Goal: Information Seeking & Learning: Learn about a topic

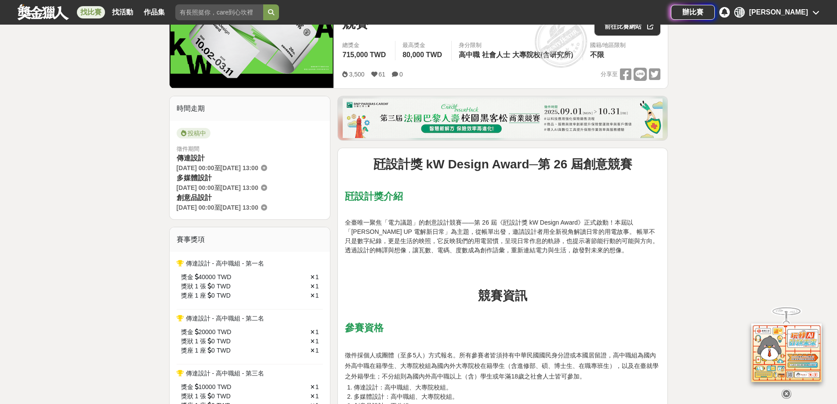
scroll to position [144, 0]
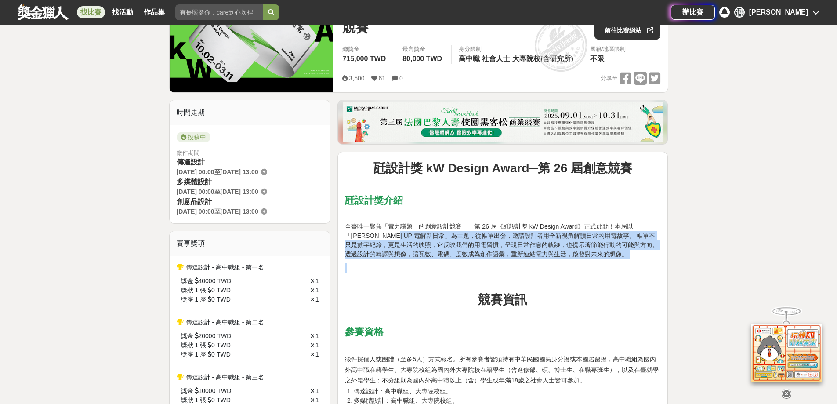
drag, startPoint x: 395, startPoint y: 244, endPoint x: 604, endPoint y: 260, distance: 209.7
click at [555, 255] on span "全臺唯一聚焦「電力議題」的創意設計競賽——第 26 屆《瓩設計獎 kW Design Award》正式啟動！本屆以「[PERSON_NAME] UP 電解新日…" at bounding box center [502, 240] width 314 height 35
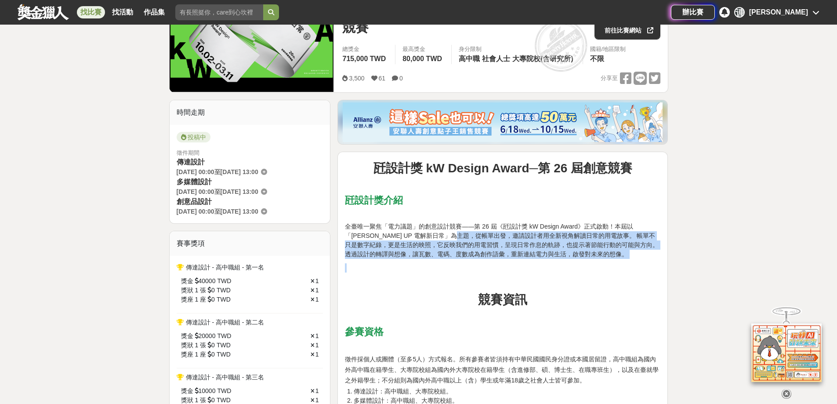
drag, startPoint x: 438, startPoint y: 235, endPoint x: 541, endPoint y: 260, distance: 105.5
click at [447, 243] on span "全臺唯一聚焦「電力議題」的創意設計競賽——第 26 屆《瓩設計獎 kW Design Award》正式啟動！本屆以「[PERSON_NAME] UP 電解新日…" at bounding box center [502, 240] width 314 height 35
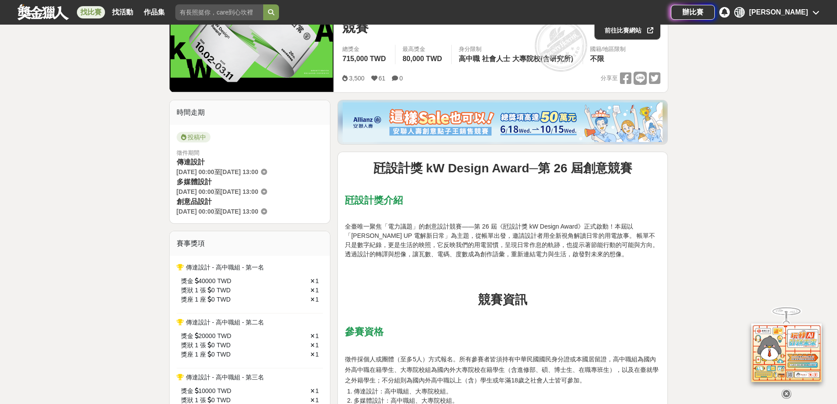
click at [414, 283] on p at bounding box center [502, 281] width 315 height 9
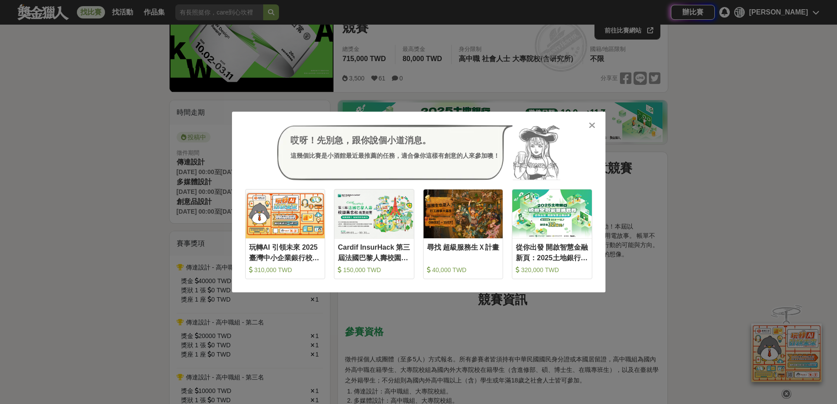
click at [592, 123] on icon at bounding box center [592, 125] width 7 height 9
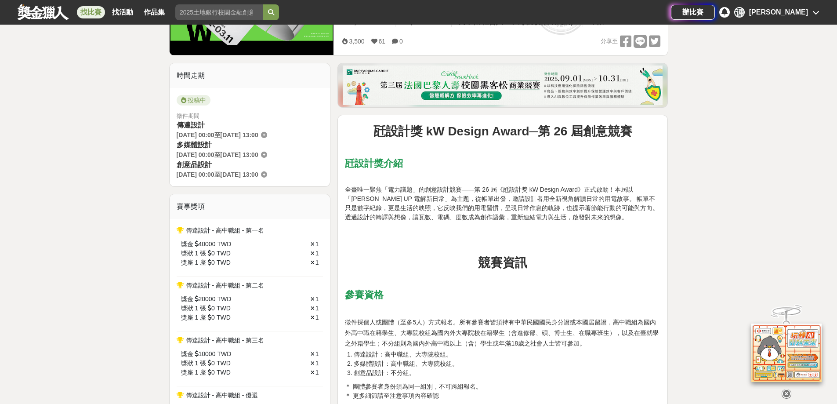
scroll to position [185, 0]
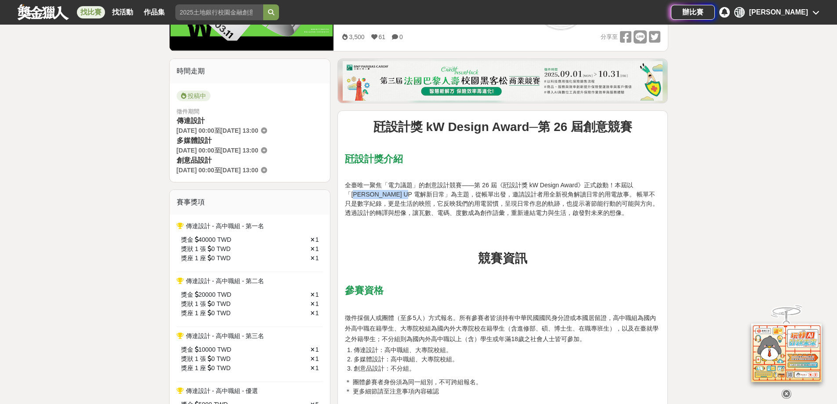
drag, startPoint x: 643, startPoint y: 184, endPoint x: 384, endPoint y: 197, distance: 258.6
click at [384, 197] on span "全臺唯一聚焦「電力議題」的創意設計競賽——第 26 屆《瓩設計獎 kW Design Award》正式啟動！本屆以「[PERSON_NAME] UP 電解新日…" at bounding box center [502, 198] width 314 height 35
copy span "ATT'S UP 電解新日常"
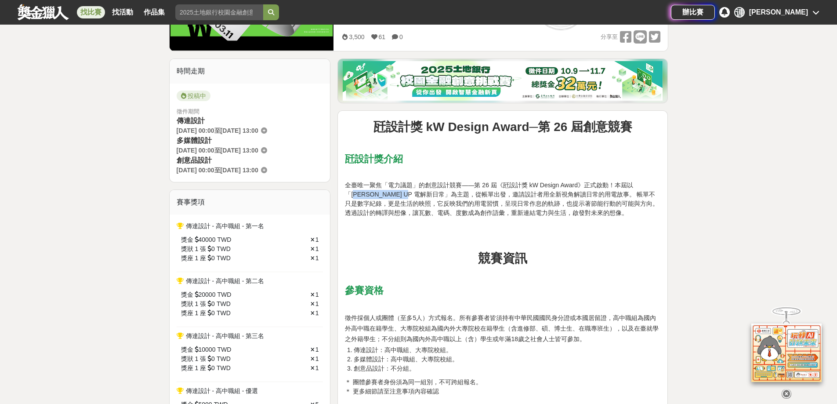
click at [650, 185] on span "全臺唯一聚焦「電力議題」的創意設計競賽——第 26 屆《瓩設計獎 kW Design Award》正式啟動！本屆以「[PERSON_NAME] UP 電解新日…" at bounding box center [502, 198] width 314 height 35
click at [639, 184] on span "全臺唯一聚焦「電力議題」的創意設計競賽——第 26 屆《瓩設計獎 kW Design Award》正式啟動！本屆以「[PERSON_NAME] UP 電解新日…" at bounding box center [502, 198] width 314 height 35
drag, startPoint x: 639, startPoint y: 184, endPoint x: 379, endPoint y: 198, distance: 260.8
click at [379, 198] on span "全臺唯一聚焦「電力議題」的創意設計競賽——第 26 屆《瓩設計獎 kW Design Award》正式啟動！本屆以「[PERSON_NAME] UP 電解新日…" at bounding box center [502, 198] width 314 height 35
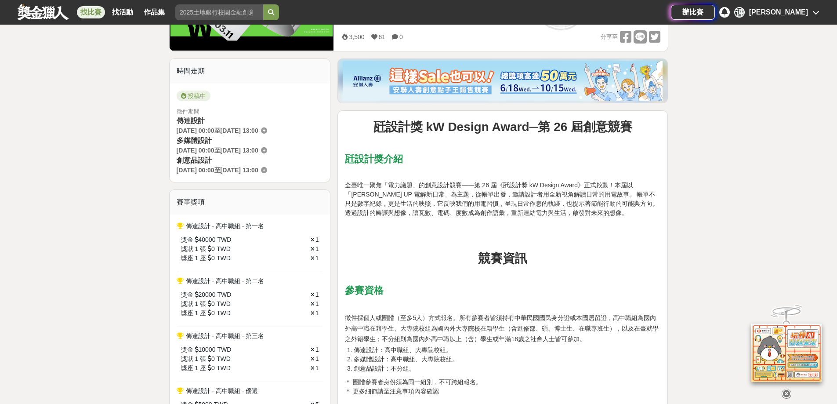
click at [635, 183] on span "全臺唯一聚焦「電力議題」的創意設計競賽——第 26 屆《瓩設計獎 kW Design Award》正式啟動！本屆以「[PERSON_NAME] UP 電解新日…" at bounding box center [502, 198] width 314 height 35
drag, startPoint x: 641, startPoint y: 186, endPoint x: 383, endPoint y: 196, distance: 257.6
click at [383, 196] on span "全臺唯一聚焦「電力議題」的創意設計競賽——第 26 屆《瓩設計獎 kW Design Award》正式啟動！本屆以「[PERSON_NAME] UP 電解新日…" at bounding box center [502, 198] width 314 height 35
copy span "[PERSON_NAME] UP 電解新日常"
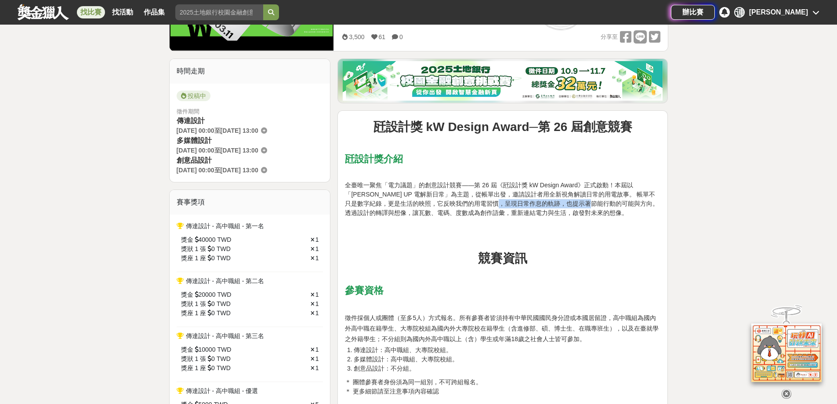
drag, startPoint x: 482, startPoint y: 202, endPoint x: 573, endPoint y: 201, distance: 90.9
click at [573, 201] on span "全臺唯一聚焦「電力議題」的創意設計競賽——第 26 屆《瓩設計獎 kW Design Award》正式啟動！本屆以「[PERSON_NAME] UP 電解新日…" at bounding box center [502, 198] width 314 height 35
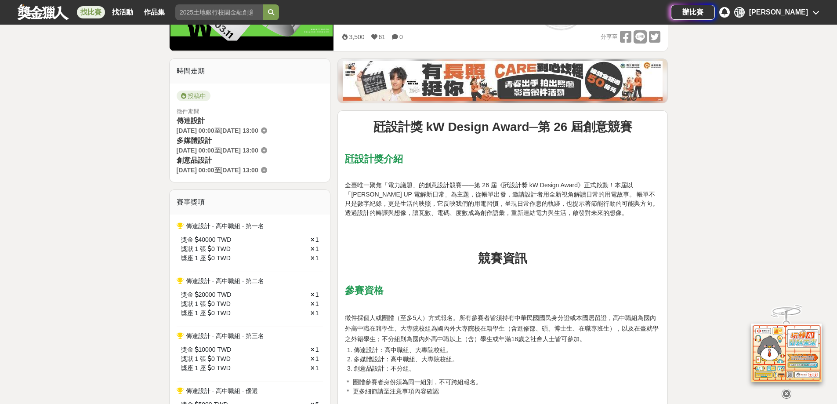
click at [575, 194] on span "全臺唯一聚焦「電力議題」的創意設計競賽——第 26 屆《瓩設計獎 kW Design Award》正式啟動！本屆以「[PERSON_NAME] UP 電解新日…" at bounding box center [502, 198] width 314 height 35
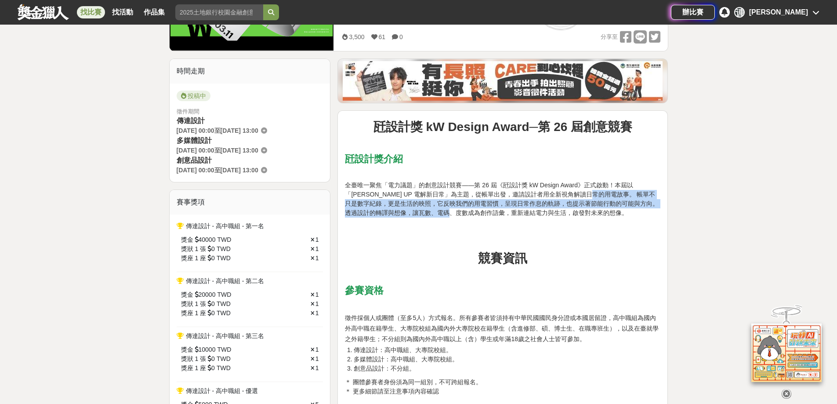
drag, startPoint x: 575, startPoint y: 194, endPoint x: 429, endPoint y: 217, distance: 148.2
click at [430, 216] on span "全臺唯一聚焦「電力議題」的創意設計競賽——第 26 屆《瓩設計獎 kW Design Award》正式啟動！本屆以「[PERSON_NAME] UP 電解新日…" at bounding box center [502, 198] width 314 height 35
click at [374, 216] on span "全臺唯一聚焦「電力議題」的創意設計競賽——第 26 屆《瓩設計獎 kW Design Award》正式啟動！本屆以「[PERSON_NAME] UP 電解新日…" at bounding box center [502, 198] width 314 height 35
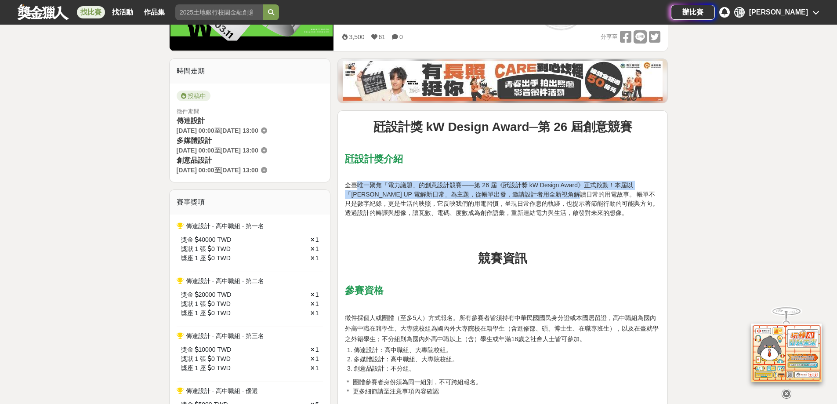
drag, startPoint x: 358, startPoint y: 186, endPoint x: 566, endPoint y: 193, distance: 208.8
click at [566, 193] on span "全臺唯一聚焦「電力議題」的創意設計競賽——第 26 屆《瓩設計獎 kW Design Award》正式啟動！本屆以「[PERSON_NAME] UP 電解新日…" at bounding box center [502, 198] width 314 height 35
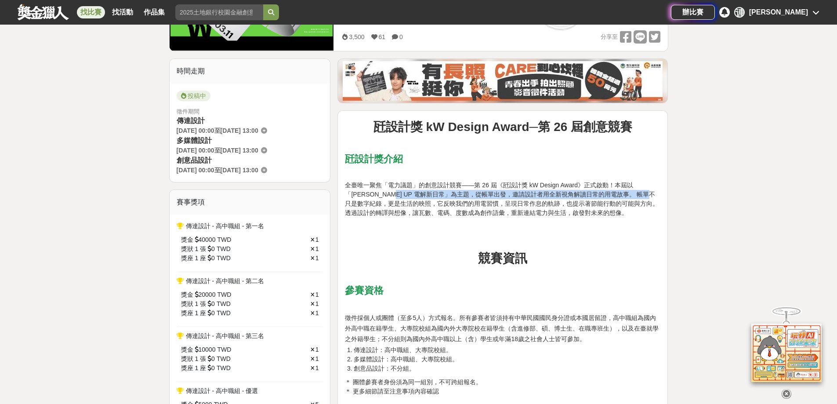
drag, startPoint x: 364, startPoint y: 198, endPoint x: 635, endPoint y: 197, distance: 271.0
click at [635, 197] on span "全臺唯一聚焦「電力議題」的創意設計競賽——第 26 屆《瓩設計獎 kW Design Award》正式啟動！本屆以「[PERSON_NAME] UP 電解新日…" at bounding box center [502, 198] width 314 height 35
click at [477, 191] on span "全臺唯一聚焦「電力議題」的創意設計競賽——第 26 屆《瓩設計獎 kW Design Award》正式啟動！本屆以「[PERSON_NAME] UP 電解新日…" at bounding box center [502, 198] width 314 height 35
drag, startPoint x: 581, startPoint y: 191, endPoint x: 598, endPoint y: 202, distance: 21.0
click at [651, 190] on span "全臺唯一聚焦「電力議題」的創意設計競賽——第 26 屆《瓩設計獎 kW Design Award》正式啟動！本屆以「[PERSON_NAME] UP 電解新日…" at bounding box center [502, 198] width 314 height 35
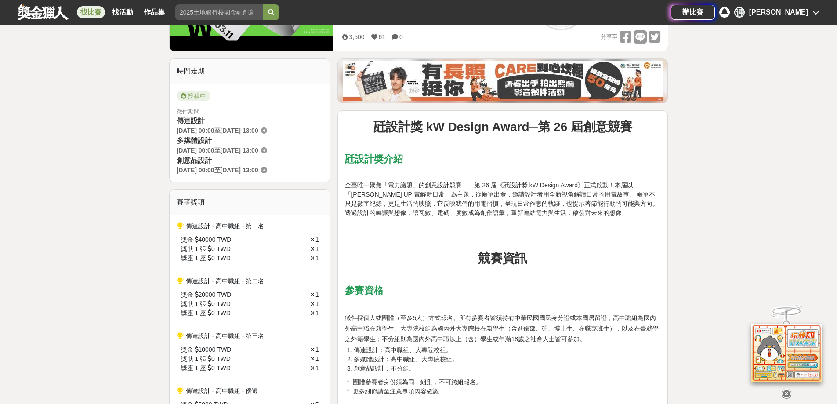
click at [450, 184] on span "全臺唯一聚焦「電力議題」的創意設計競賽——第 26 屆《瓩設計獎 kW Design Award》正式啟動！本屆以「[PERSON_NAME] UP 電解新日…" at bounding box center [502, 198] width 314 height 35
drag, startPoint x: 480, startPoint y: 220, endPoint x: 591, endPoint y: 203, distance: 111.6
click at [600, 202] on span "全臺唯一聚焦「電力議題」的創意設計競賽——第 26 屆《瓩設計獎 kW Design Award》正式啟動！本屆以「[PERSON_NAME] UP 電解新日…" at bounding box center [502, 198] width 314 height 35
drag, startPoint x: 480, startPoint y: 197, endPoint x: 484, endPoint y: 190, distance: 7.7
click at [484, 190] on span "全臺唯一聚焦「電力議題」的創意設計競賽——第 26 屆《瓩設計獎 kW Design Award》正式啟動！本屆以「[PERSON_NAME] UP 電解新日…" at bounding box center [502, 198] width 314 height 35
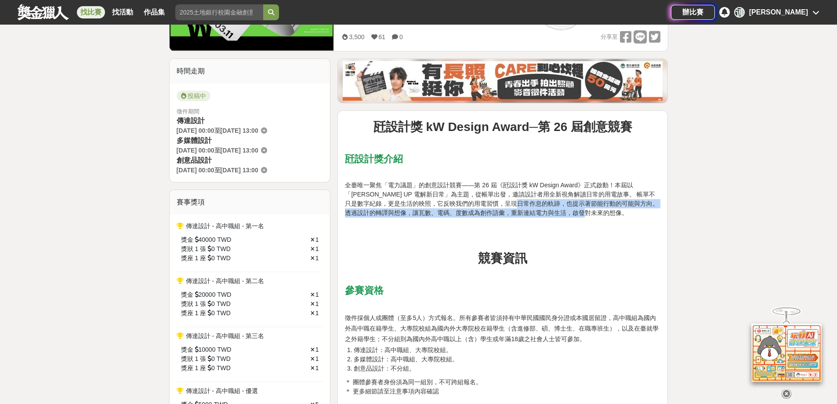
drag, startPoint x: 495, startPoint y: 202, endPoint x: 603, endPoint y: 207, distance: 107.7
click at [611, 209] on p "全臺唯一聚焦「電力議題」的創意設計競賽——第 26 屆《瓩設計獎 kW Design Award》正式啟動！本屆以「[PERSON_NAME] UP 電解新日…" at bounding box center [502, 199] width 315 height 37
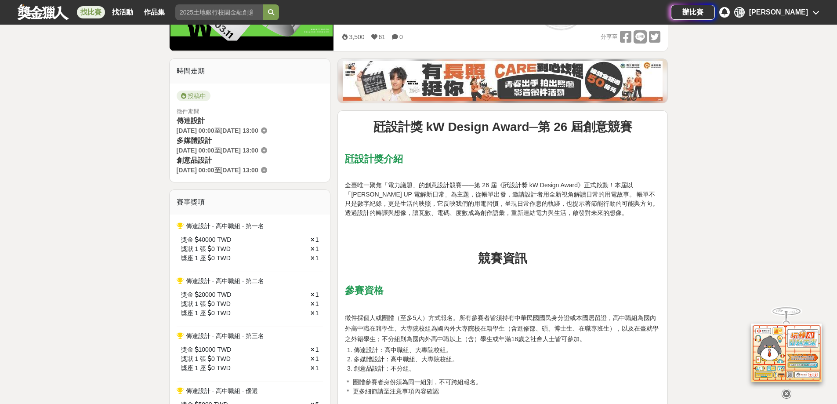
drag, startPoint x: 352, startPoint y: 195, endPoint x: 423, endPoint y: 195, distance: 71.2
click at [423, 195] on span "全臺唯一聚焦「電力議題」的創意設計競賽——第 26 屆《瓩設計獎 kW Design Award》正式啟動！本屆以「[PERSON_NAME] UP 電解新日…" at bounding box center [502, 198] width 314 height 35
click at [546, 215] on span "全臺唯一聚焦「電力議題」的創意設計競賽——第 26 屆《瓩設計獎 kW Design Award》正式啟動！本屆以「[PERSON_NAME] UP 電解新日…" at bounding box center [502, 198] width 314 height 35
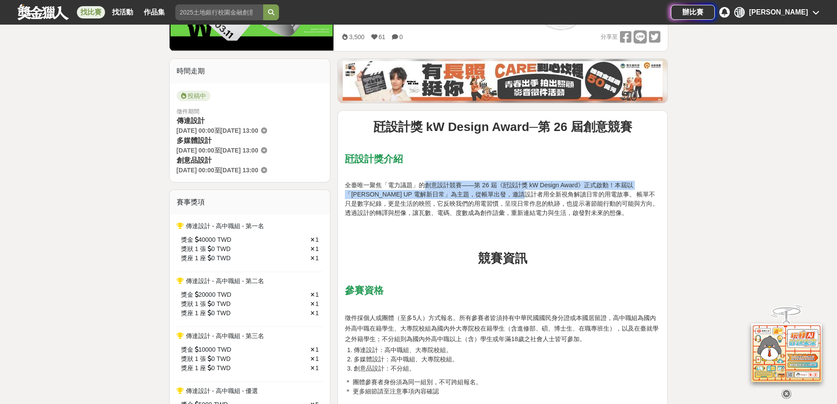
drag, startPoint x: 426, startPoint y: 188, endPoint x: 506, endPoint y: 196, distance: 80.3
click at [506, 196] on span "全臺唯一聚焦「電力議題」的創意設計競賽——第 26 屆《瓩設計獎 kW Design Award》正式啟動！本屆以「[PERSON_NAME] UP 電解新日…" at bounding box center [502, 198] width 314 height 35
click at [504, 198] on span "全臺唯一聚焦「電力議題」的創意設計競賽——第 26 屆《瓩設計獎 kW Design Award》正式啟動！本屆以「[PERSON_NAME] UP 電解新日…" at bounding box center [502, 198] width 314 height 35
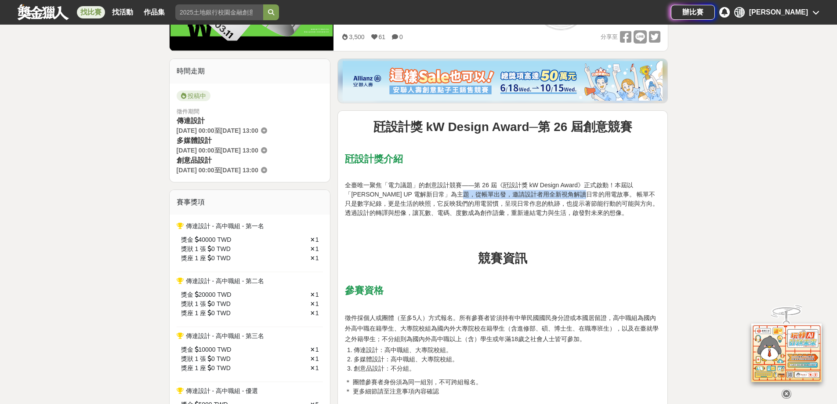
drag, startPoint x: 455, startPoint y: 195, endPoint x: 562, endPoint y: 194, distance: 106.7
click at [567, 193] on span "全臺唯一聚焦「電力議題」的創意設計競賽——第 26 屆《瓩設計獎 kW Design Award》正式啟動！本屆以「[PERSON_NAME] UP 電解新日…" at bounding box center [502, 198] width 314 height 35
click at [455, 206] on span "全臺唯一聚焦「電力議題」的創意設計競賽——第 26 屆《瓩設計獎 kW Design Award》正式啟動！本屆以「[PERSON_NAME] UP 電解新日…" at bounding box center [502, 198] width 314 height 35
drag, startPoint x: 448, startPoint y: 198, endPoint x: 571, endPoint y: 196, distance: 122.5
click at [571, 196] on span "全臺唯一聚焦「電力議題」的創意設計競賽——第 26 屆《瓩設計獎 kW Design Award》正式啟動！本屆以「[PERSON_NAME] UP 電解新日…" at bounding box center [502, 198] width 314 height 35
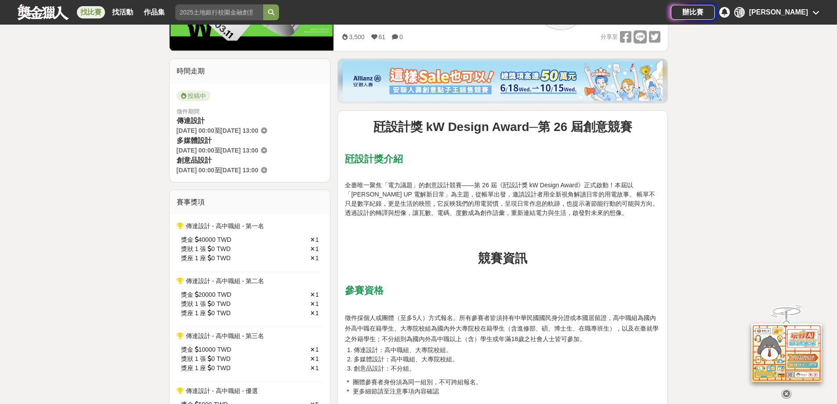
drag, startPoint x: 483, startPoint y: 204, endPoint x: 609, endPoint y: 201, distance: 125.6
click at [600, 201] on span "全臺唯一聚焦「電力議題」的創意設計競賽——第 26 屆《瓩設計獎 kW Design Award》正式啟動！本屆以「[PERSON_NAME] UP 電解新日…" at bounding box center [502, 198] width 314 height 35
click at [568, 228] on p at bounding box center [502, 226] width 315 height 9
drag, startPoint x: 453, startPoint y: 191, endPoint x: 589, endPoint y: 196, distance: 136.2
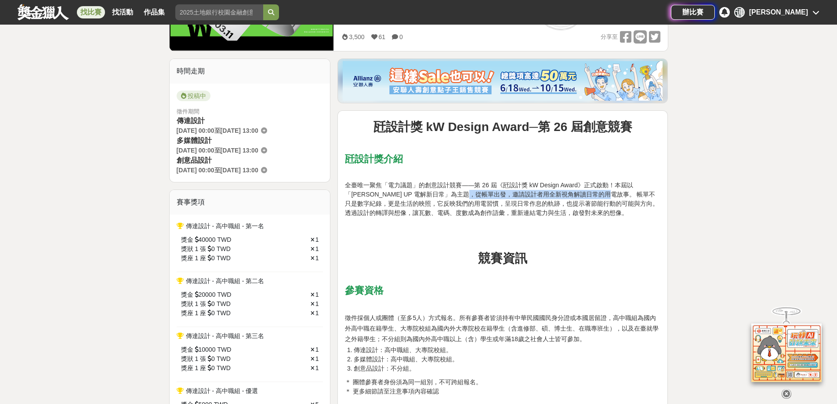
click at [589, 196] on span "全臺唯一聚焦「電力議題」的創意設計競賽——第 26 屆《瓩設計獎 kW Design Award》正式啟動！本屆以「[PERSON_NAME] UP 電解新日…" at bounding box center [502, 198] width 314 height 35
click at [488, 229] on p at bounding box center [502, 226] width 315 height 9
drag, startPoint x: 604, startPoint y: 198, endPoint x: 633, endPoint y: 199, distance: 29.0
click at [633, 199] on span "全臺唯一聚焦「電力議題」的創意設計競賽——第 26 屆《瓩設計獎 kW Design Award》正式啟動！本屆以「[PERSON_NAME] UP 電解新日…" at bounding box center [502, 198] width 314 height 35
click at [623, 206] on span "全臺唯一聚焦「電力議題」的創意設計競賽——第 26 屆《瓩設計獎 kW Design Award》正式啟動！本屆以「[PERSON_NAME] UP 電解新日…" at bounding box center [502, 198] width 314 height 35
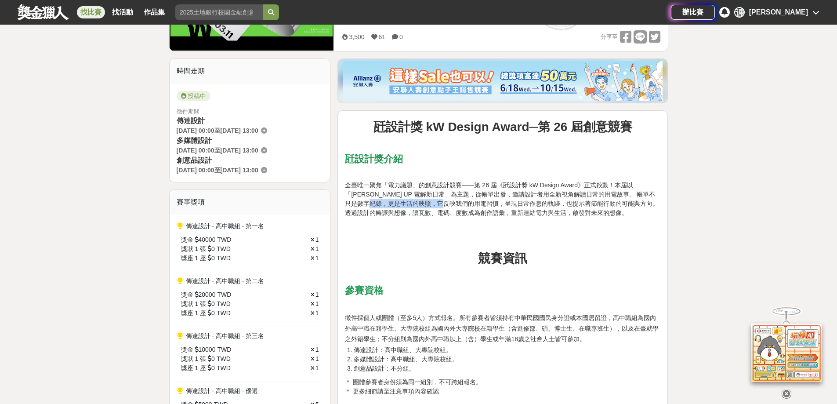
drag, startPoint x: 362, startPoint y: 205, endPoint x: 424, endPoint y: 204, distance: 61.9
click at [424, 204] on span "全臺唯一聚焦「電力議題」的創意設計競賽——第 26 屆《瓩設計獎 kW Design Award》正式啟動！本屆以「[PERSON_NAME] UP 電解新日…" at bounding box center [502, 198] width 314 height 35
click at [426, 202] on span "全臺唯一聚焦「電力議題」的創意設計競賽——第 26 屆《瓩設計獎 kW Design Award》正式啟動！本屆以「[PERSON_NAME] UP 電解新日…" at bounding box center [502, 198] width 314 height 35
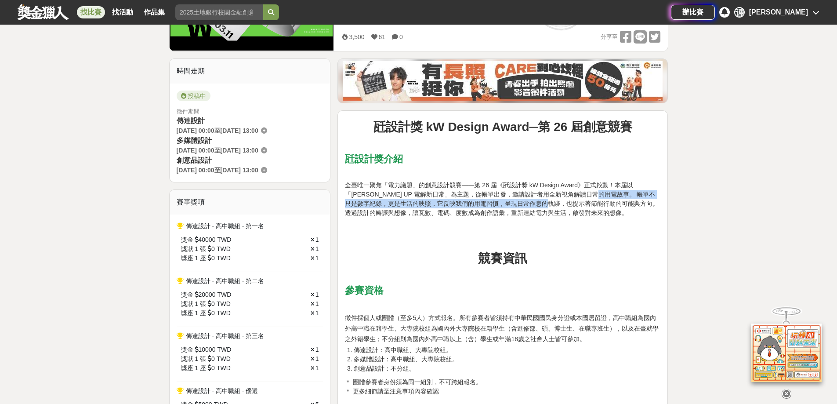
drag, startPoint x: 578, startPoint y: 192, endPoint x: 502, endPoint y: 212, distance: 79.3
click at [527, 208] on span "全臺唯一聚焦「電力議題」的創意設計競賽——第 26 屆《瓩設計獎 kW Design Award》正式啟動！本屆以「[PERSON_NAME] UP 電解新日…" at bounding box center [502, 198] width 314 height 35
click at [435, 211] on span "全臺唯一聚焦「電力議題」的創意設計競賽——第 26 屆《瓩設計獎 kW Design Award》正式啟動！本屆以「[PERSON_NAME] UP 電解新日…" at bounding box center [502, 198] width 314 height 35
